Goal: Task Accomplishment & Management: Use online tool/utility

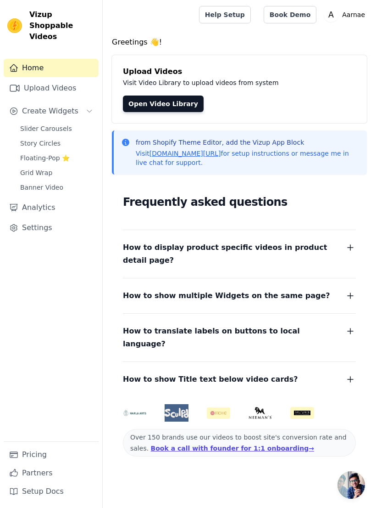
click at [28, 153] on span "Floating-Pop ⭐" at bounding box center [45, 157] width 50 height 9
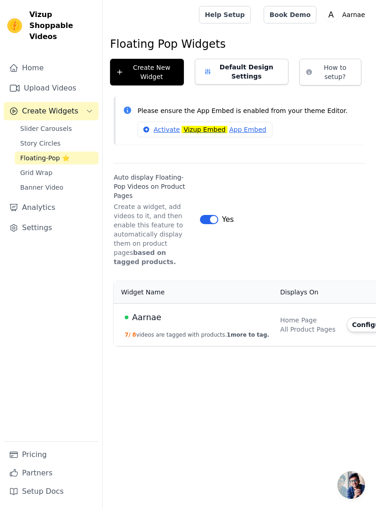
click at [36, 59] on link "Home" at bounding box center [51, 68] width 95 height 18
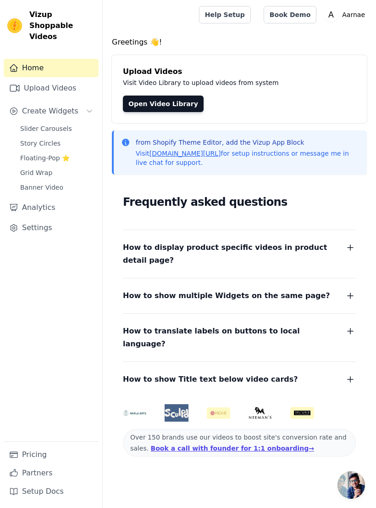
click at [27, 79] on link "Upload Videos" at bounding box center [51, 88] width 95 height 18
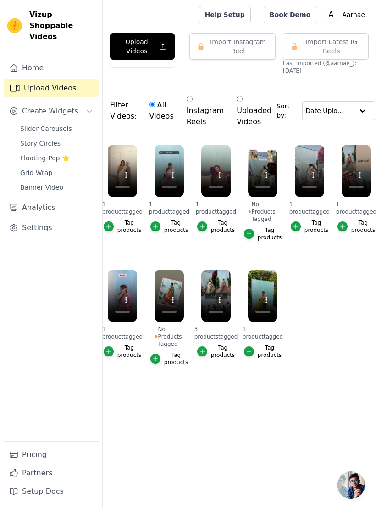
click at [186, 106] on label "Instagram Reels" at bounding box center [205, 111] width 38 height 34
click at [187, 102] on input "Instagram Reels" at bounding box center [190, 99] width 6 height 6
radio input "true"
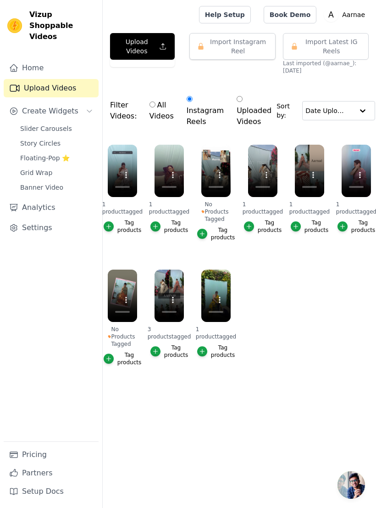
click at [235, 42] on button "Import Instagram Reel" at bounding box center [233, 46] width 86 height 27
click at [329, 48] on span "Import Latest IG Reels" at bounding box center [331, 46] width 59 height 18
click at [29, 124] on span "Slider Carousels" at bounding box center [46, 128] width 52 height 9
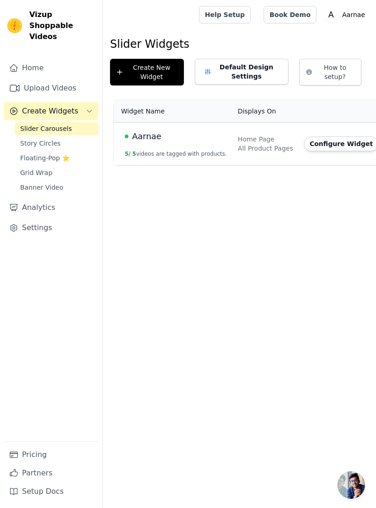
click at [136, 151] on span "5" at bounding box center [135, 154] width 4 height 6
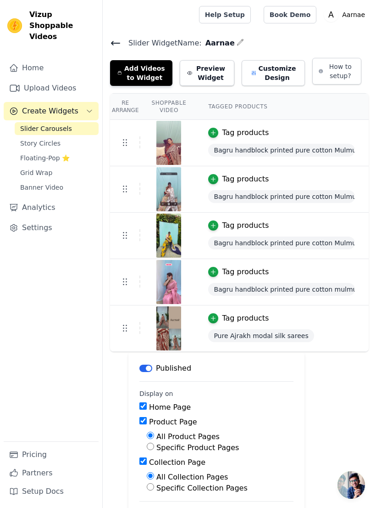
click at [21, 139] on span "Story Circles" at bounding box center [40, 143] width 40 height 9
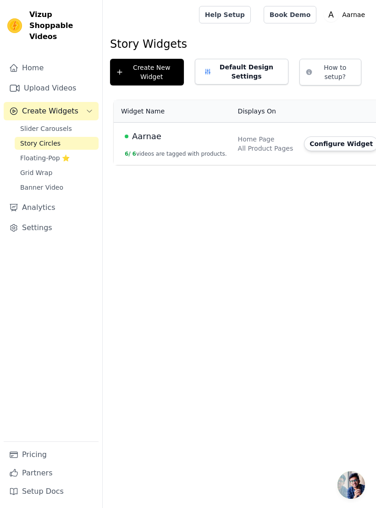
click at [20, 151] on link "Floating-Pop ⭐" at bounding box center [57, 157] width 84 height 13
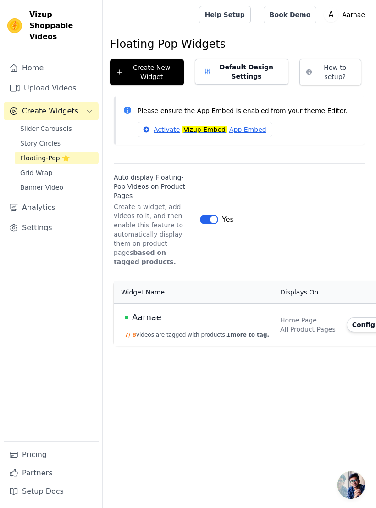
click at [25, 168] on span "Grid Wrap" at bounding box center [36, 172] width 32 height 9
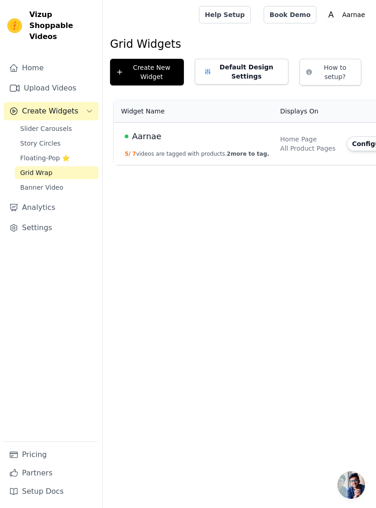
click at [138, 151] on button "5 / 7 videos are tagged with products. 2 more to tag." at bounding box center [197, 153] width 145 height 7
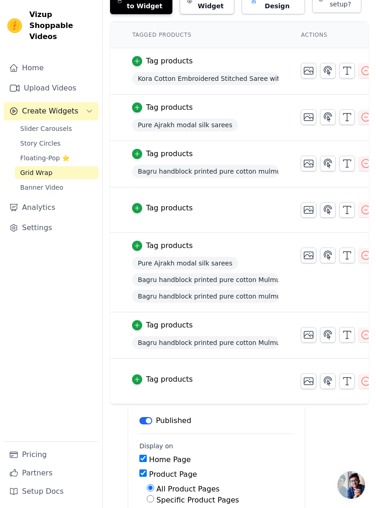
scroll to position [0, 84]
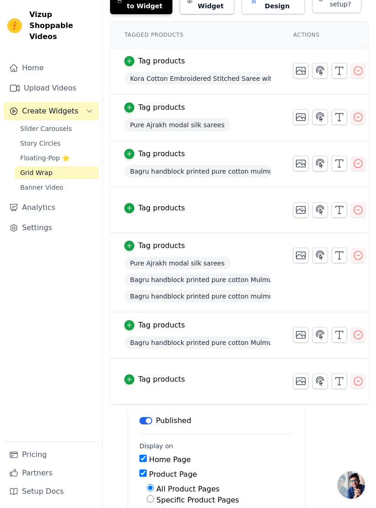
click at [360, 211] on icon "button" at bounding box center [358, 209] width 11 height 11
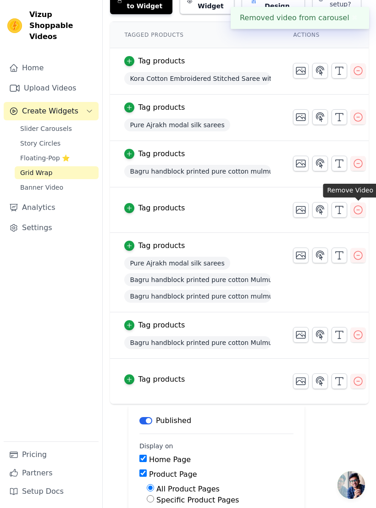
scroll to position [0, 0]
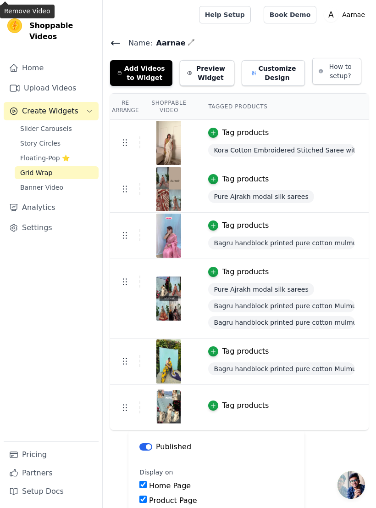
click at [130, 73] on button "Add Videos to Widget" at bounding box center [141, 73] width 62 height 26
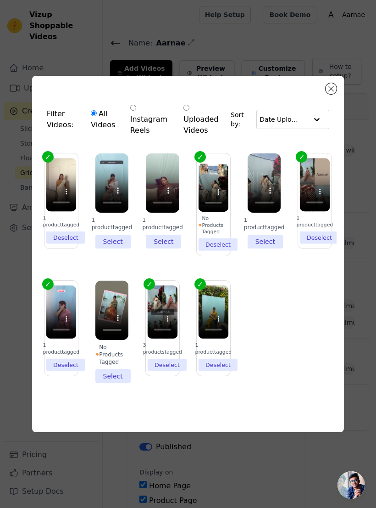
click at [197, 115] on label "Uploaded Videos" at bounding box center [204, 119] width 43 height 34
click at [190, 111] on input "Uploaded Videos" at bounding box center [187, 108] width 6 height 6
radio input "true"
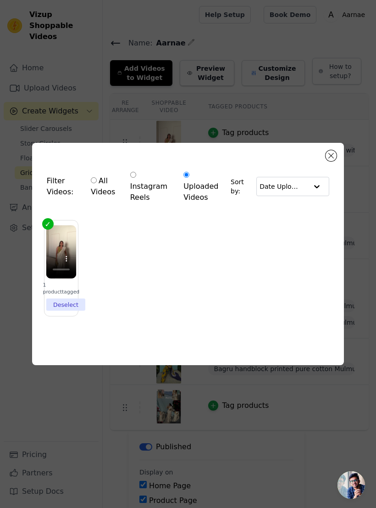
click at [9, 214] on div "Filter Videos: All Videos Instagram Reels Uploaded Videos Sort by: Date Uploade…" at bounding box center [188, 254] width 376 height 508
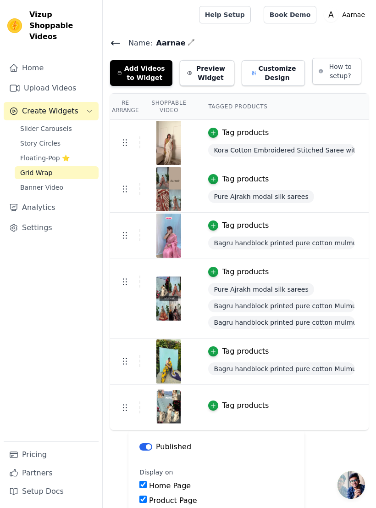
click at [29, 124] on span "Slider Carousels" at bounding box center [46, 128] width 52 height 9
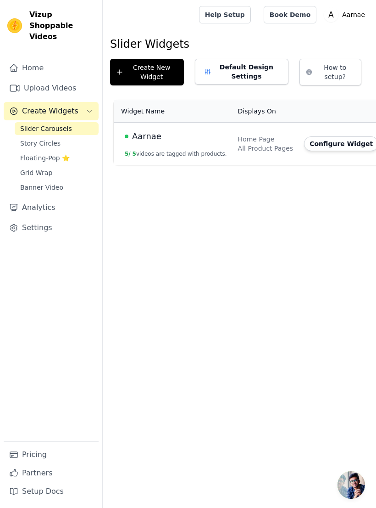
click at [35, 79] on link "Upload Videos" at bounding box center [51, 88] width 95 height 18
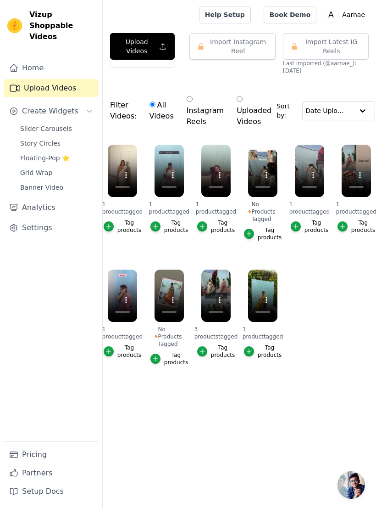
click at [139, 44] on button "Upload Videos" at bounding box center [142, 46] width 65 height 27
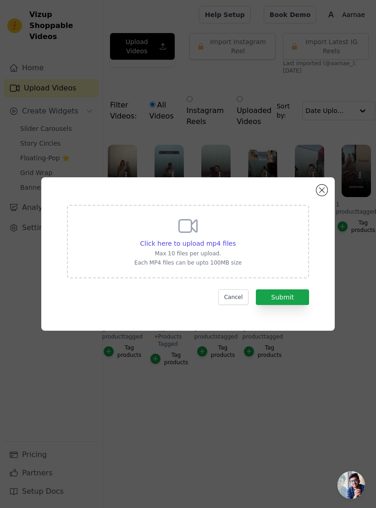
click at [209, 247] on span "Click here to upload mp4 files" at bounding box center [188, 243] width 96 height 7
click at [235, 239] on input "Click here to upload mp4 files Max 10 files per upload. Each MP4 files can be u…" at bounding box center [235, 238] width 0 height 0
type input "C:\fakepath\IMG_6129.mp4"
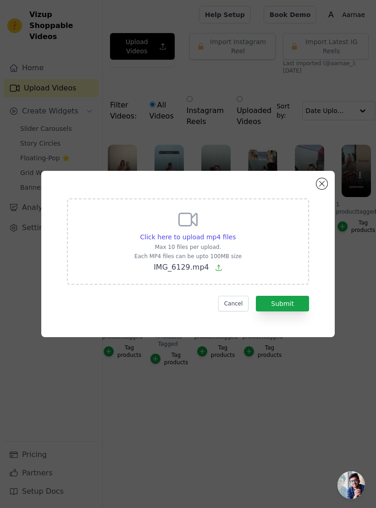
click at [297, 309] on button "Submit" at bounding box center [282, 304] width 53 height 16
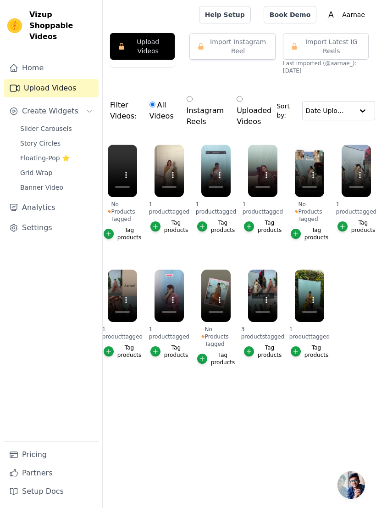
click at [130, 45] on button "Upload Videos" at bounding box center [142, 46] width 65 height 27
click at [110, 235] on icon "button" at bounding box center [109, 233] width 6 height 6
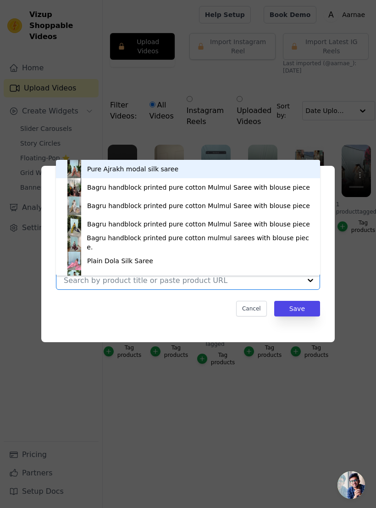
click at [90, 257] on div "Plain Dola Silk Saree" at bounding box center [120, 260] width 66 height 9
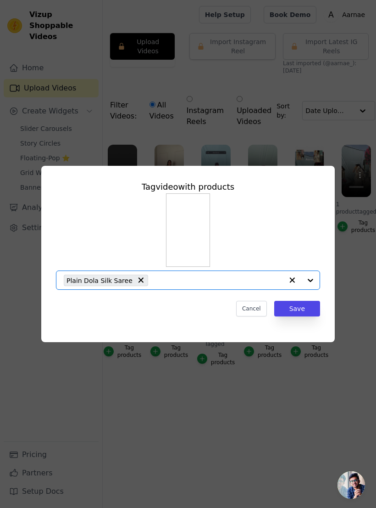
click at [309, 316] on button "Save" at bounding box center [297, 309] width 46 height 16
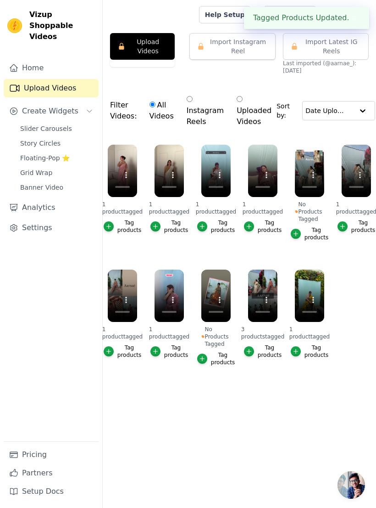
click at [23, 183] on span "Banner Video" at bounding box center [41, 187] width 43 height 9
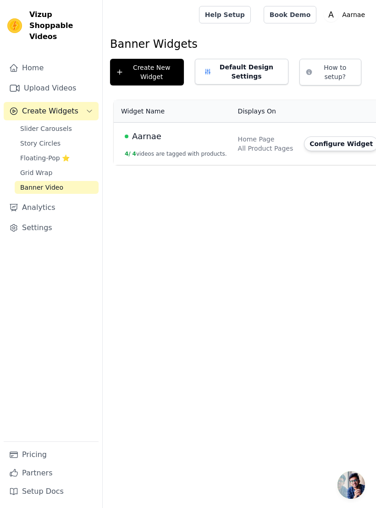
click at [136, 141] on span "Aarnae" at bounding box center [146, 136] width 29 height 13
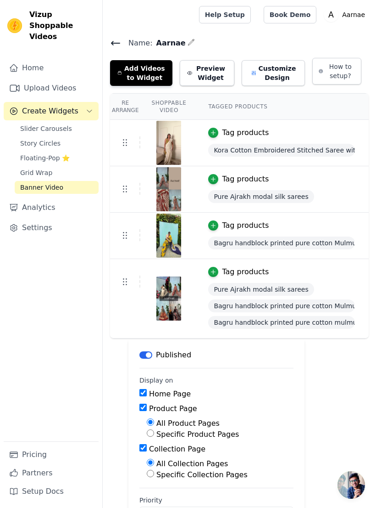
click at [24, 168] on span "Grid Wrap" at bounding box center [36, 172] width 32 height 9
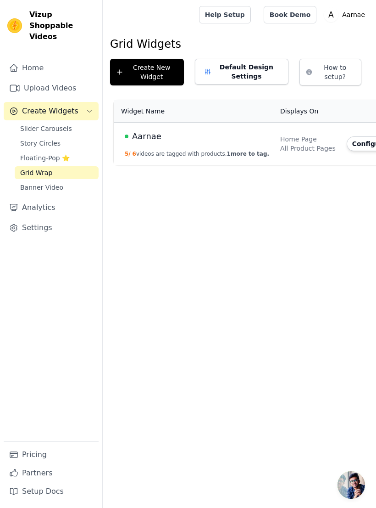
click at [153, 147] on td "Aarnae 5 / 6 videos are tagged with products. 1 more to tag." at bounding box center [194, 144] width 161 height 43
click at [165, 146] on td "Aarnae 5 / 6 videos are tagged with products. 1 more to tag." at bounding box center [194, 144] width 161 height 43
click at [188, 145] on td "Aarnae 5 / 6 videos are tagged with products. 1 more to tag." at bounding box center [194, 144] width 161 height 43
click at [196, 145] on td "Aarnae 5 / 6 videos are tagged with products. 1 more to tag." at bounding box center [194, 144] width 161 height 43
click at [196, 144] on td "Aarnae 5 / 6 videos are tagged with products. 1 more to tag." at bounding box center [194, 144] width 161 height 43
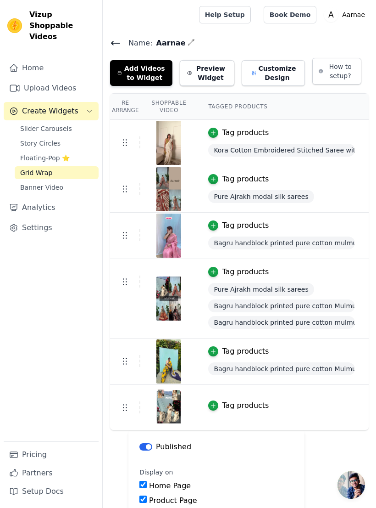
click at [132, 70] on button "Add Videos to Widget" at bounding box center [141, 73] width 62 height 26
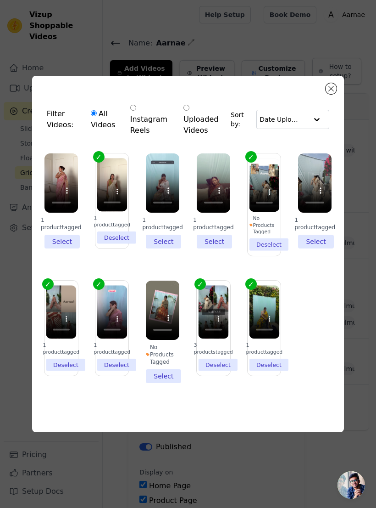
click at [56, 246] on li "1 product tagged Select" at bounding box center [62, 200] width 34 height 95
click at [0, 0] on input "1 product tagged Select" at bounding box center [0, 0] width 0 height 0
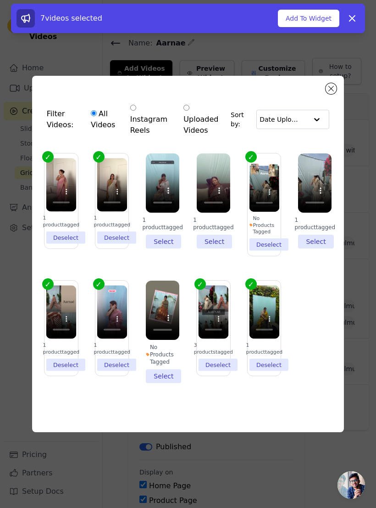
click at [301, 23] on button "Add To Widget" at bounding box center [309, 18] width 62 height 17
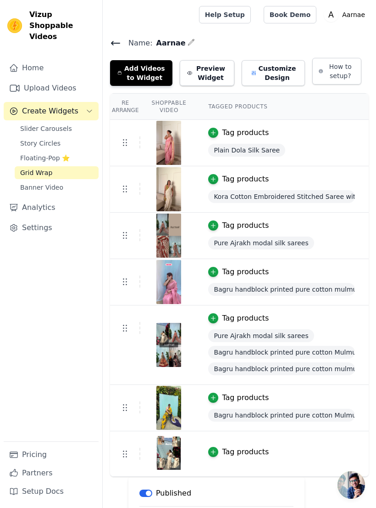
click at [24, 124] on span "Slider Carousels" at bounding box center [46, 128] width 52 height 9
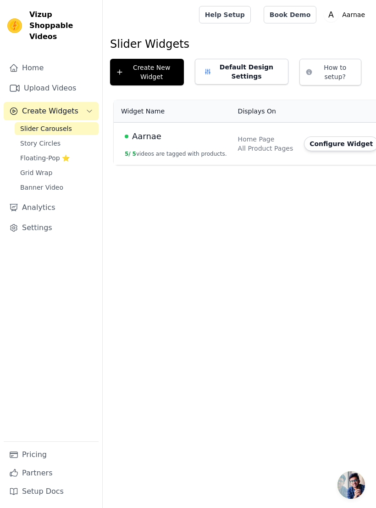
click at [24, 139] on span "Story Circles" at bounding box center [40, 143] width 40 height 9
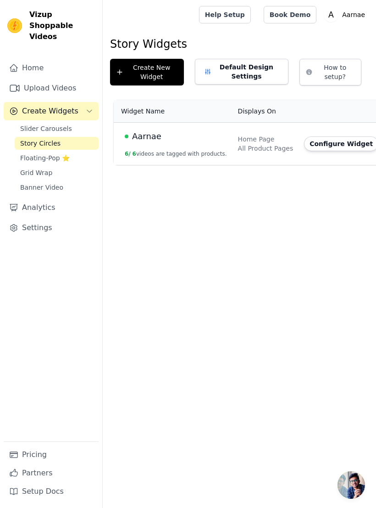
click at [154, 140] on span "Aarnae" at bounding box center [146, 136] width 29 height 13
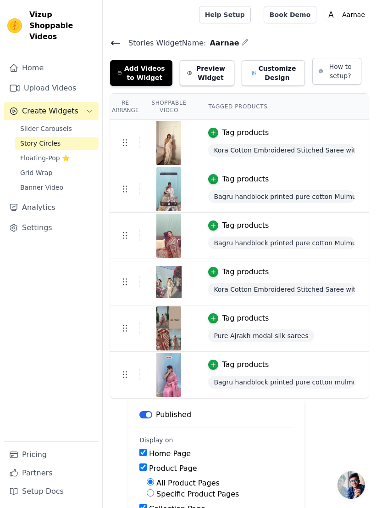
click at [126, 72] on button "Add Videos to Widget" at bounding box center [141, 73] width 62 height 26
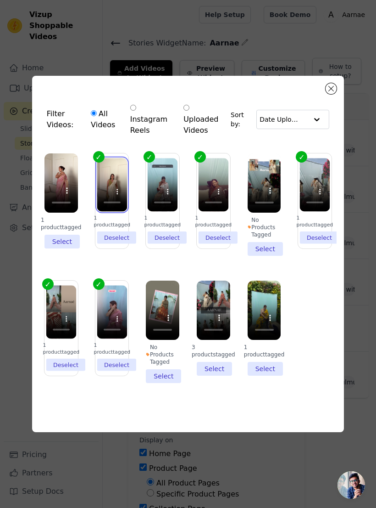
click at [101, 170] on video at bounding box center [112, 184] width 30 height 53
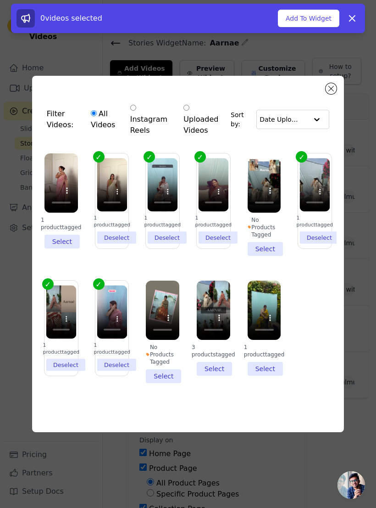
click at [66, 231] on div "1 product tagged" at bounding box center [62, 223] width 34 height 15
click at [0, 0] on input "1 product tagged Select" at bounding box center [0, 0] width 0 height 0
click at [295, 22] on button "Add To Widget" at bounding box center [309, 18] width 62 height 17
